Goal: Check status: Verify the current state of an ongoing process or item

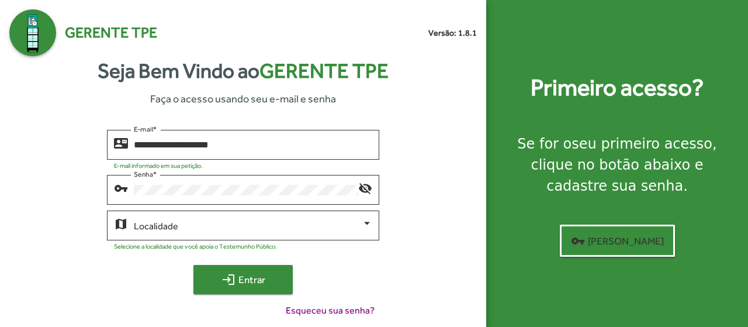
click at [252, 282] on span "login Entrar" at bounding box center [243, 279] width 78 height 21
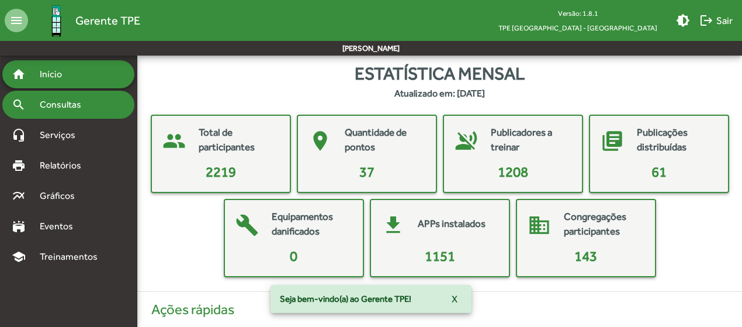
click at [53, 104] on span "Consultas" at bounding box center [65, 105] width 64 height 14
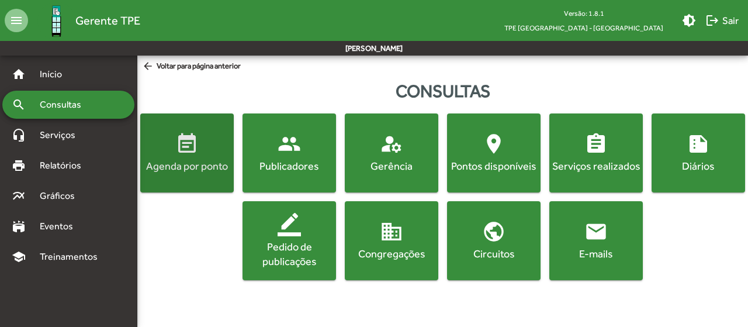
click at [189, 176] on button "event_note Agenda por ponto" at bounding box center [187, 152] width 94 height 79
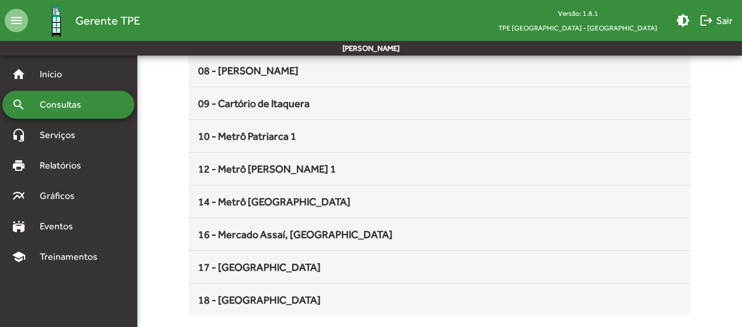
click at [161, 224] on div "Agenda por ponto Selecione um dos pontos abaixo para visualizar a sua agenda me…" at bounding box center [439, 20] width 619 height 590
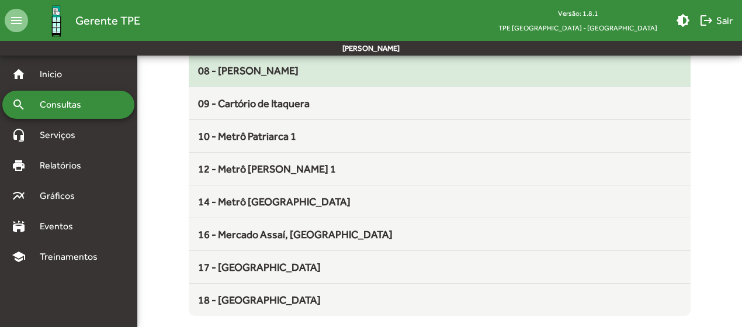
click at [264, 64] on span "08 - [PERSON_NAME]" at bounding box center [248, 70] width 101 height 12
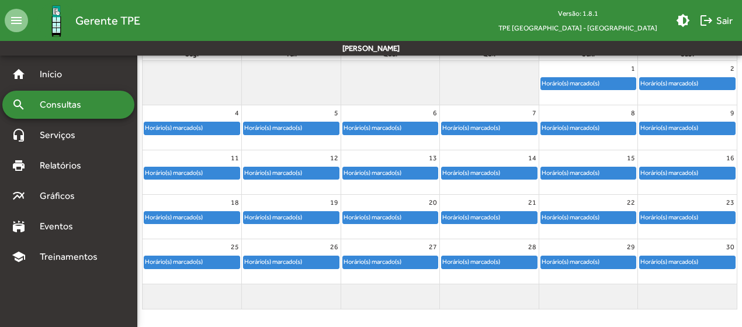
scroll to position [157, 0]
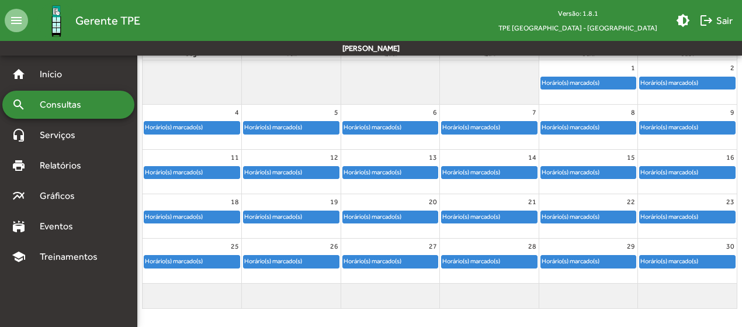
click at [487, 218] on div "Horário(s) marcado(s)" at bounding box center [471, 216] width 59 height 11
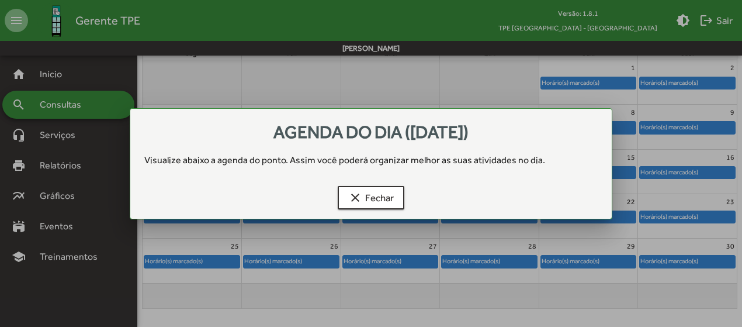
scroll to position [0, 0]
